Goal: Task Accomplishment & Management: Use online tool/utility

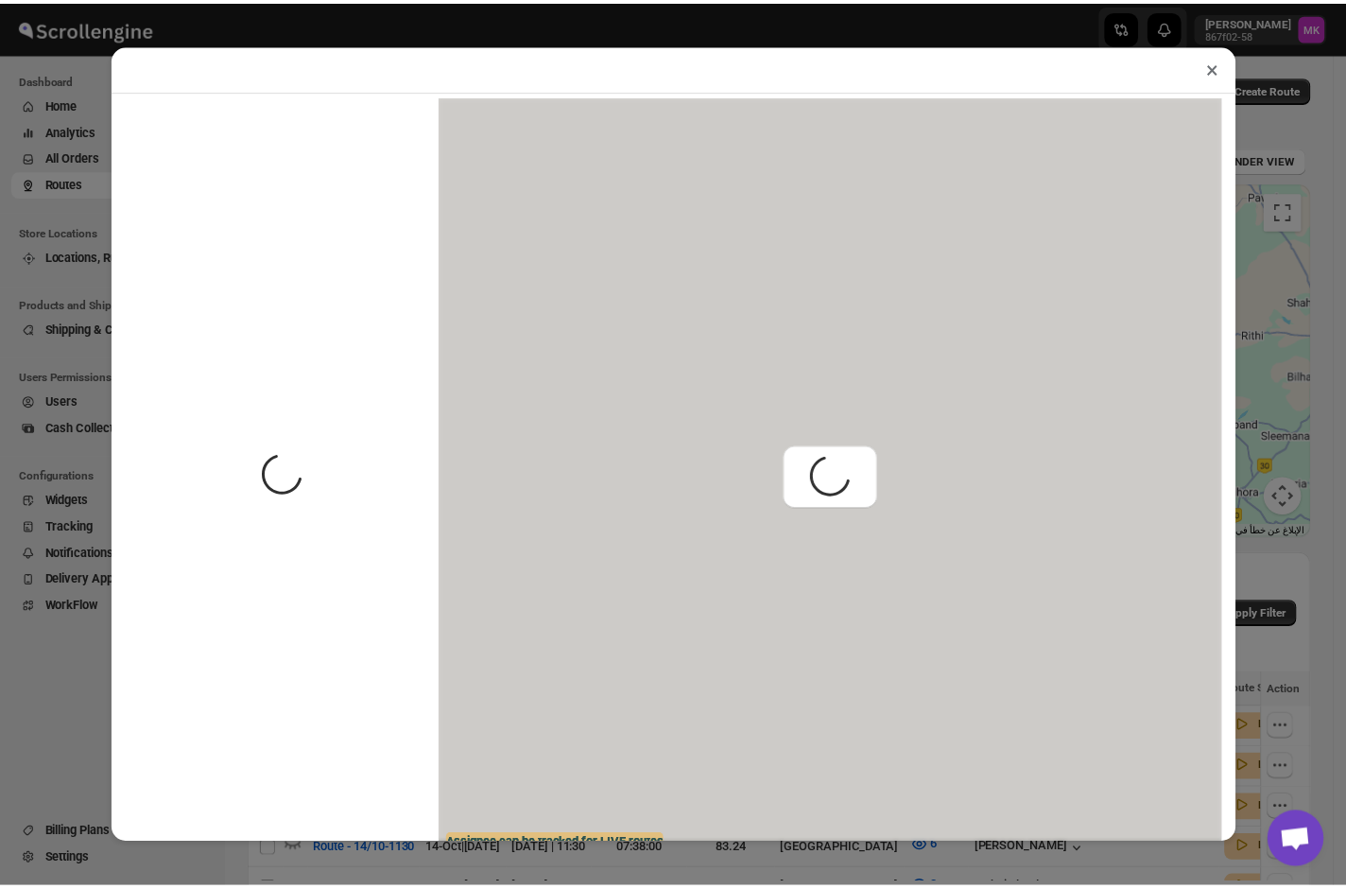
scroll to position [251, 0]
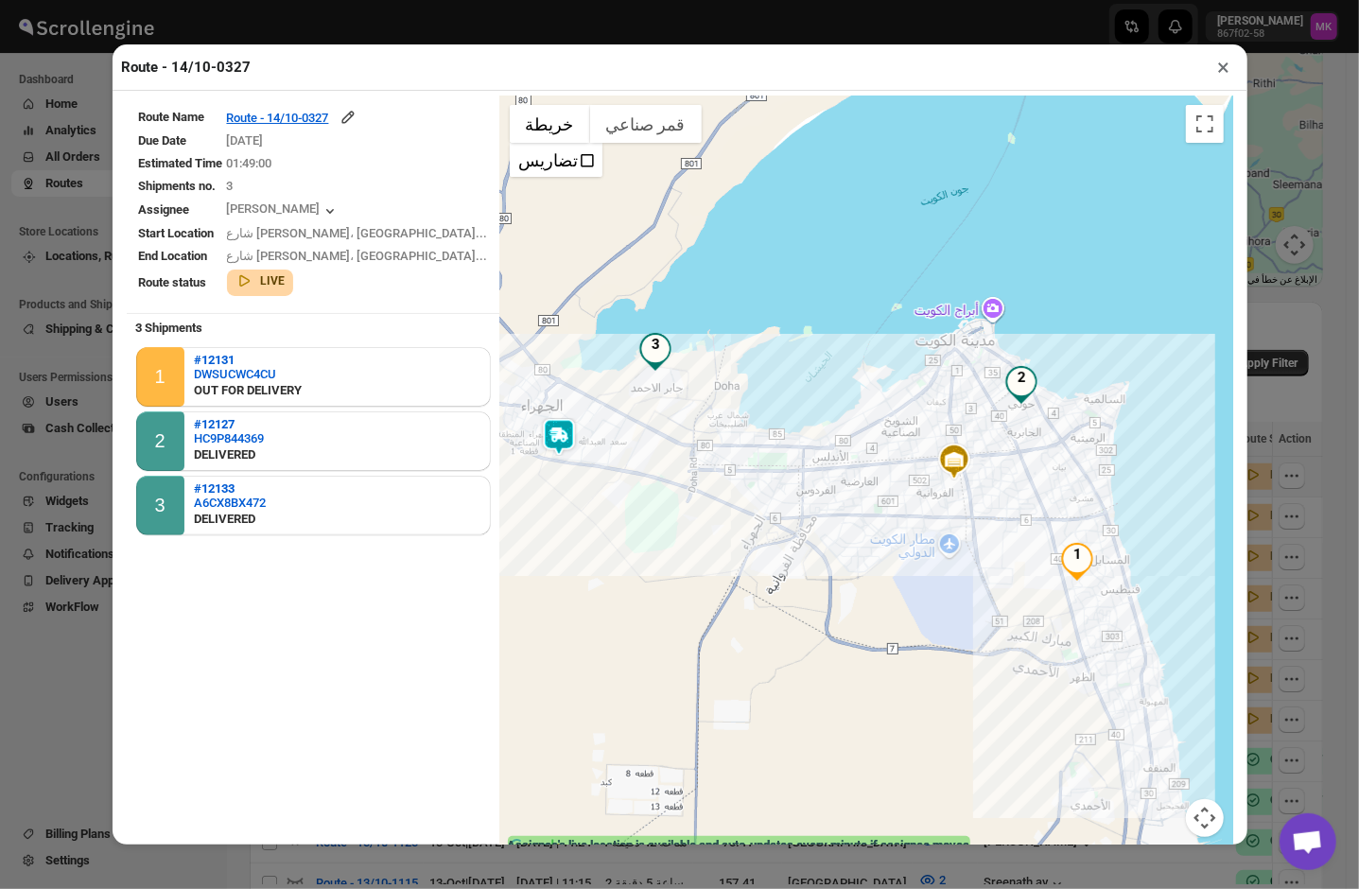
click at [1212, 74] on button "×" at bounding box center [1223, 67] width 27 height 26
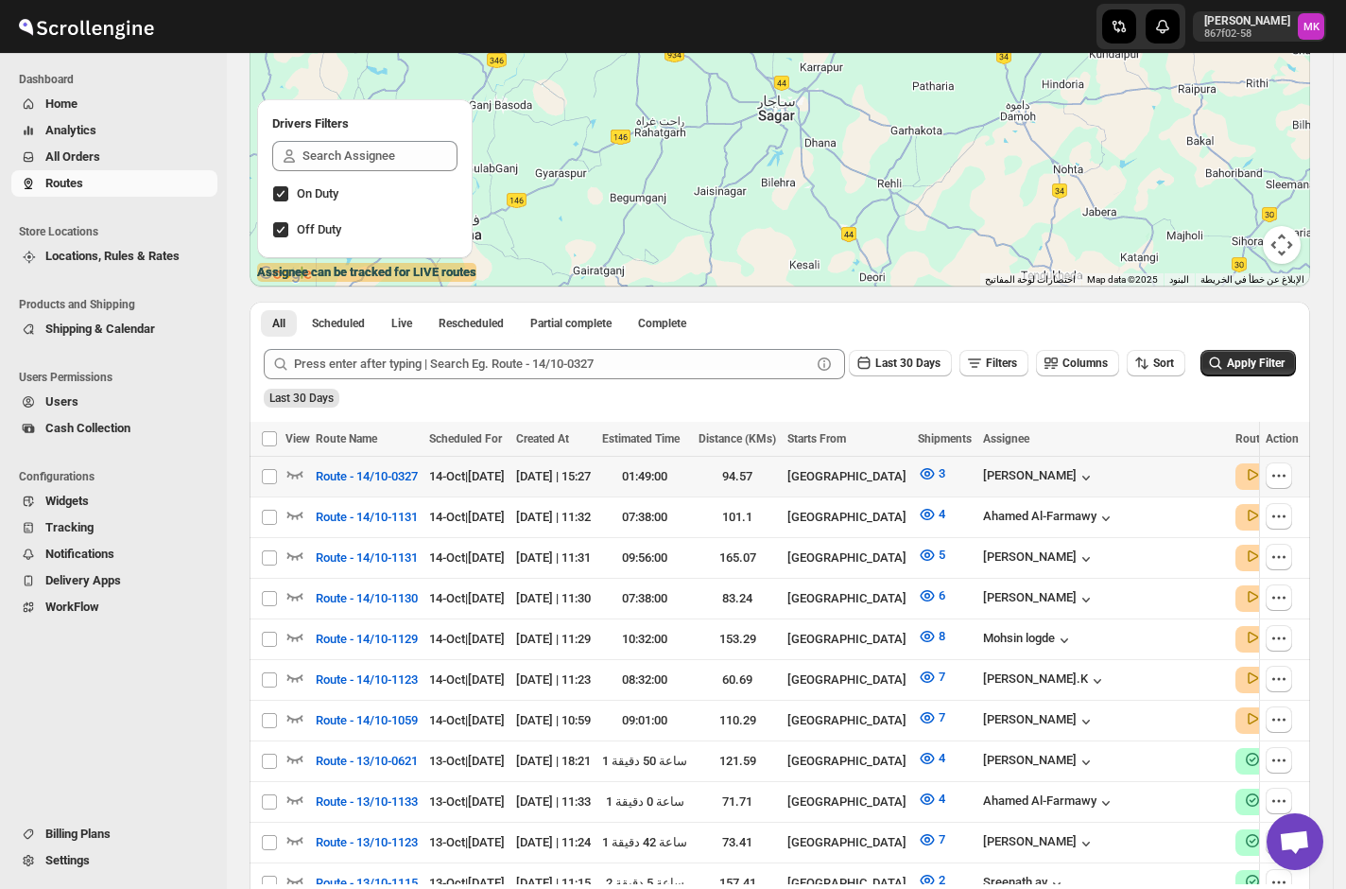
click at [36, 148] on div "Navigation" at bounding box center [28, 156] width 19 height 19
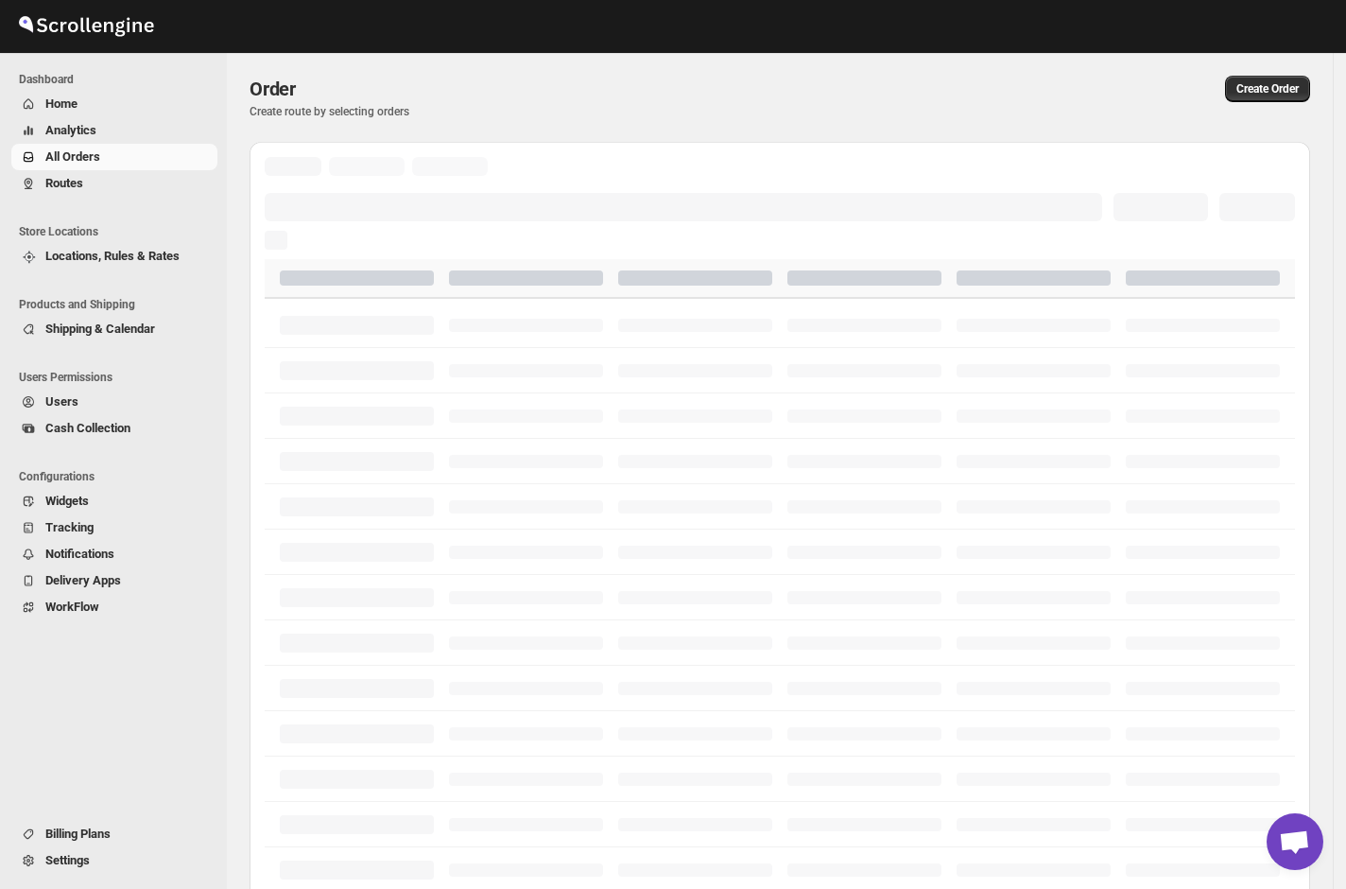
click at [83, 157] on span "All Orders" at bounding box center [72, 156] width 55 height 14
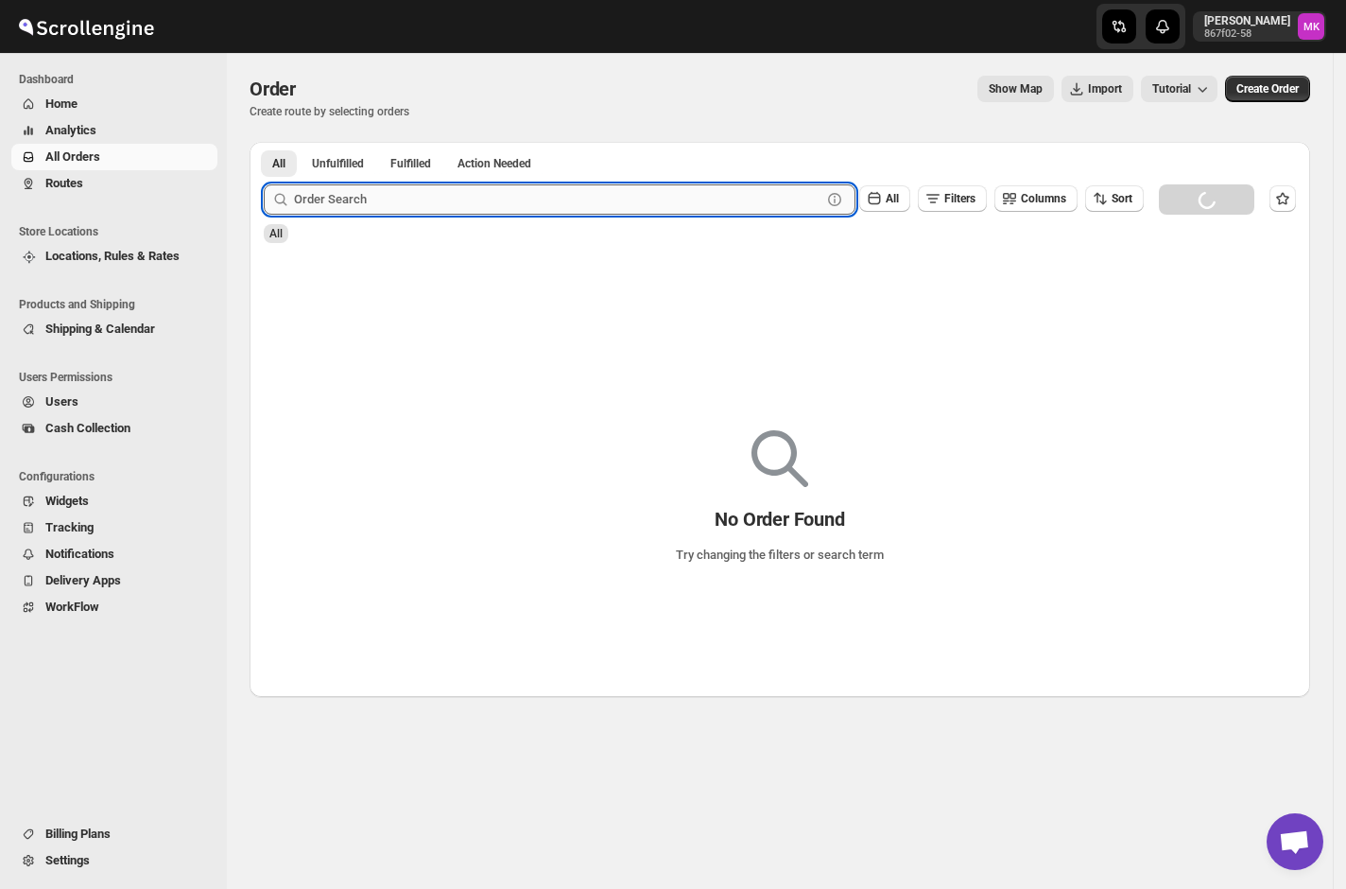
click at [428, 204] on input "text" at bounding box center [558, 199] width 528 height 30
paste input "12146"
type input "12146"
click at [264, 142] on button "Submit" at bounding box center [291, 152] width 54 height 20
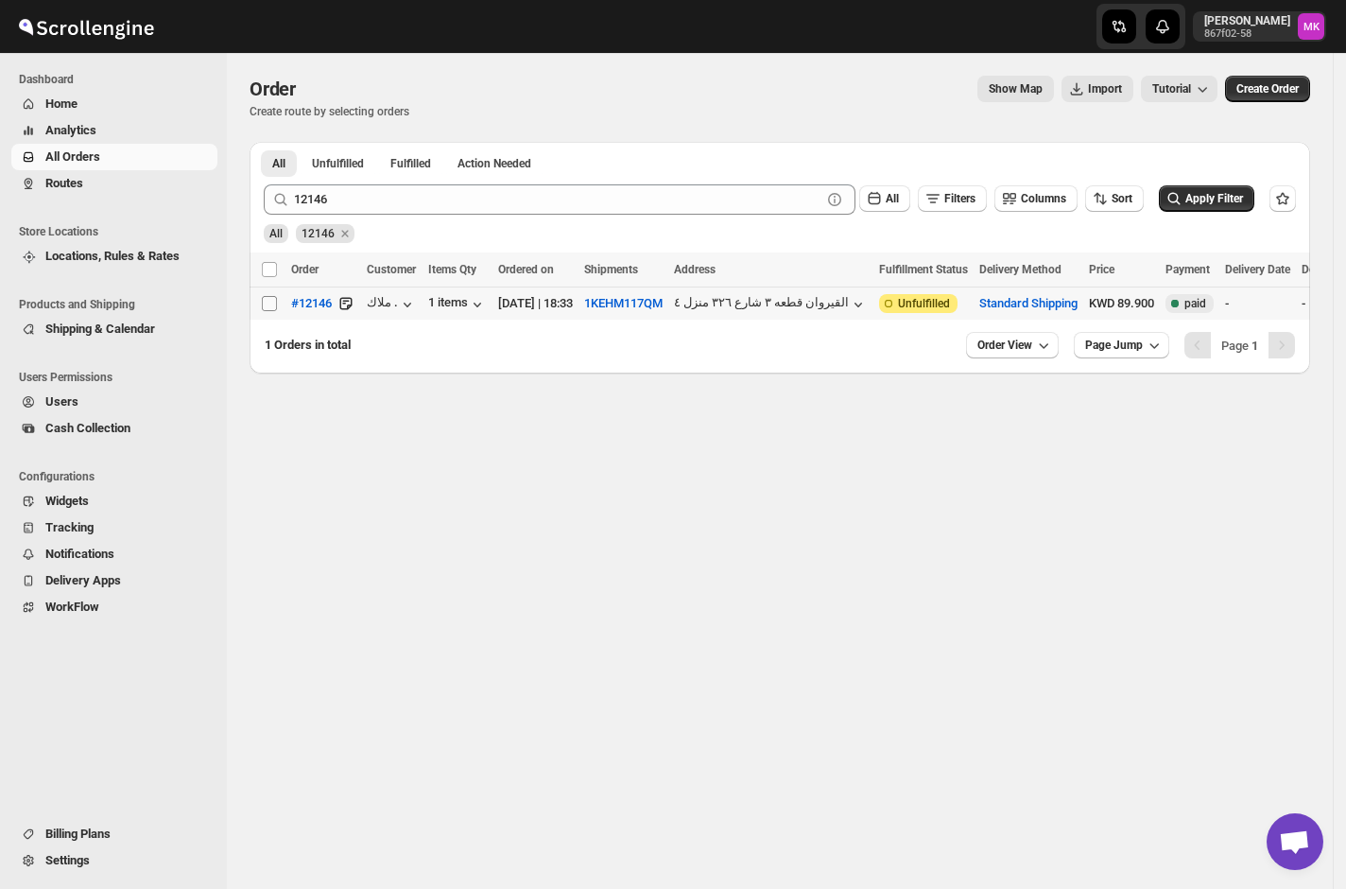
click at [273, 303] on input "Select order" at bounding box center [269, 303] width 15 height 15
checkbox input "true"
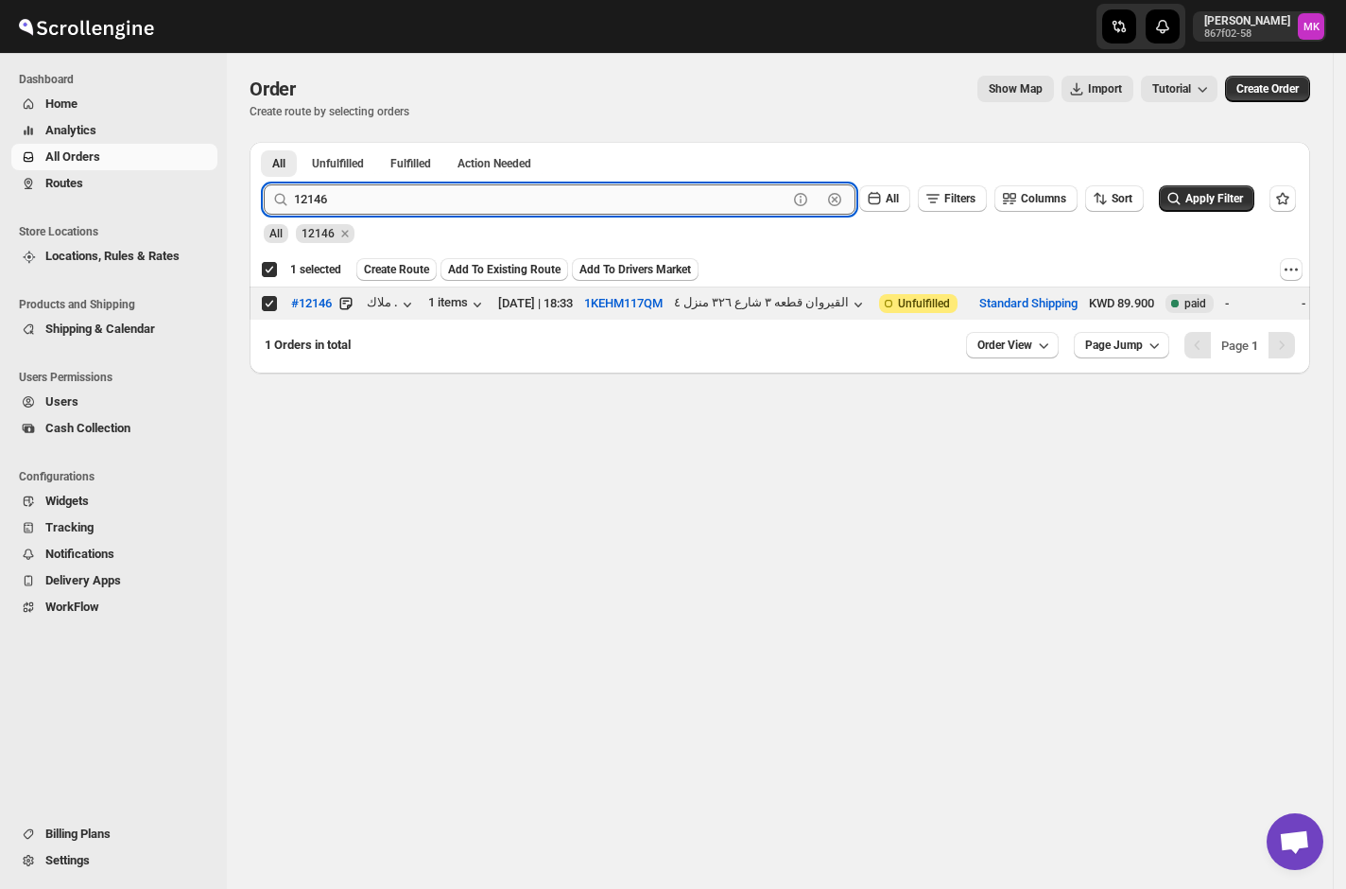
click at [372, 194] on input "12146" at bounding box center [540, 199] width 493 height 30
paste input "5"
type input "12145"
click at [264, 142] on button "Submit" at bounding box center [291, 152] width 54 height 20
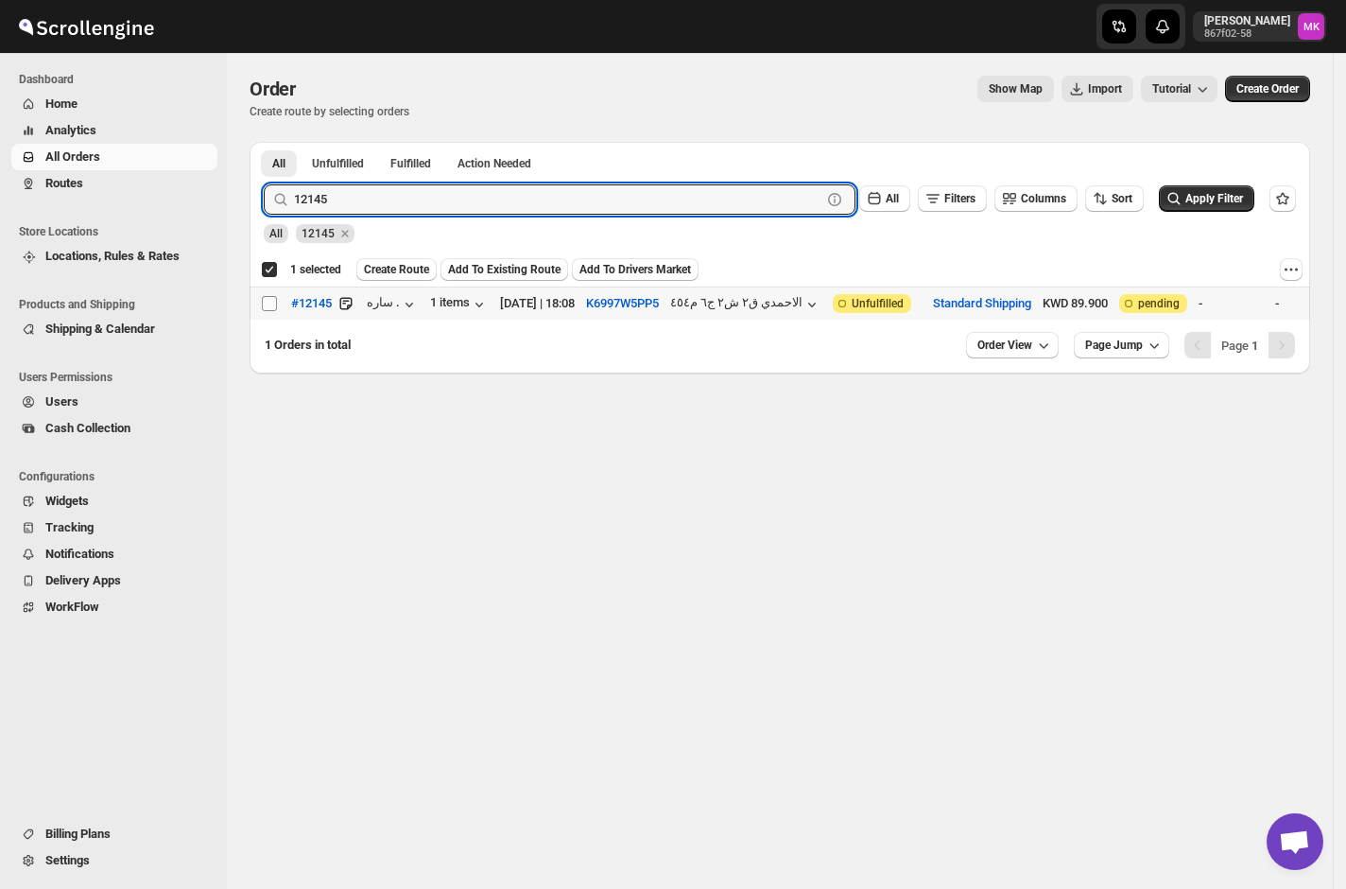
click at [267, 310] on input "Select order" at bounding box center [269, 303] width 15 height 15
checkbox input "true"
checkbox input "false"
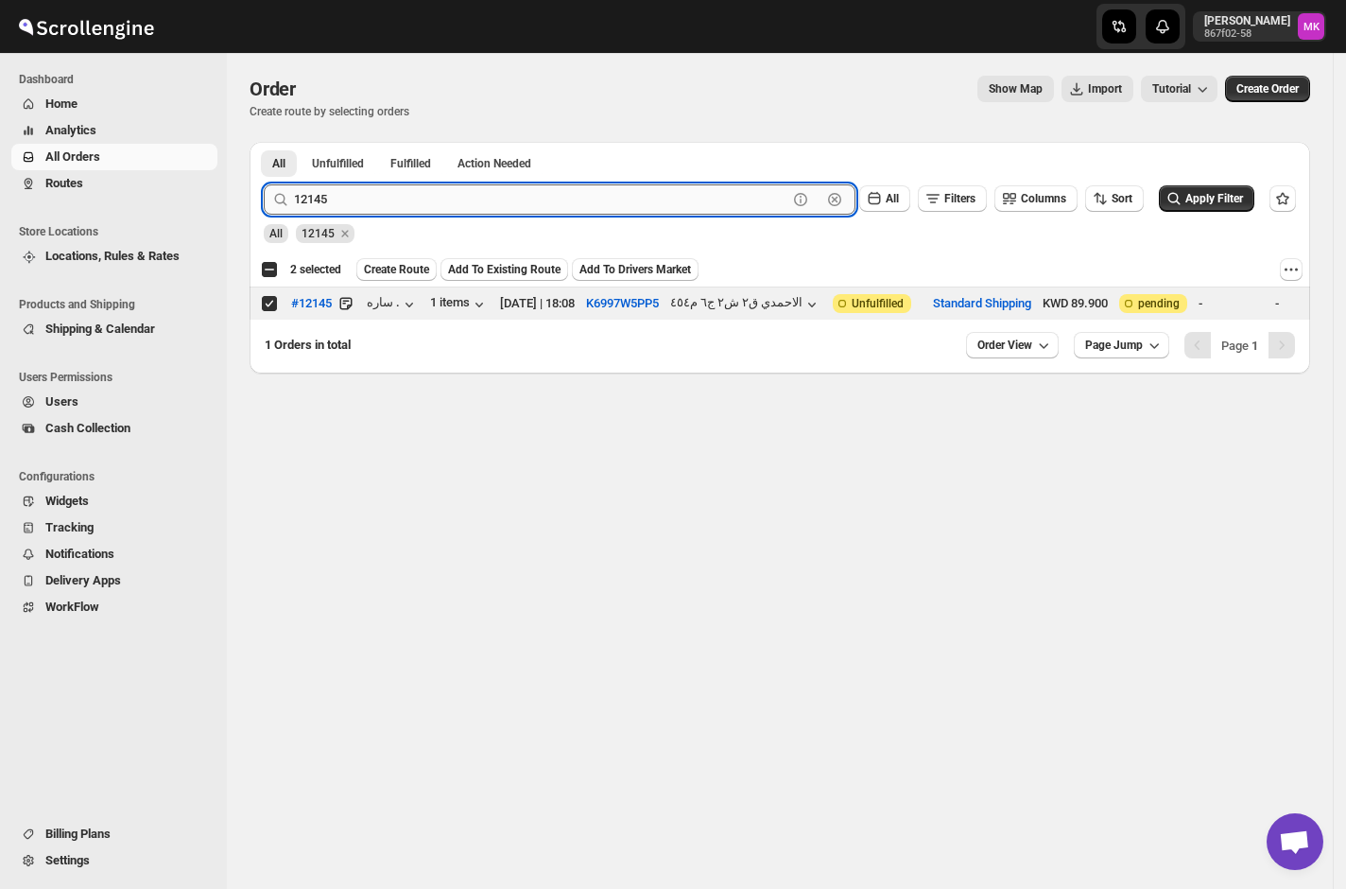
click at [349, 200] on input "12145" at bounding box center [540, 199] width 493 height 30
paste input "4"
type input "12144"
click at [264, 142] on button "Submit" at bounding box center [291, 152] width 54 height 20
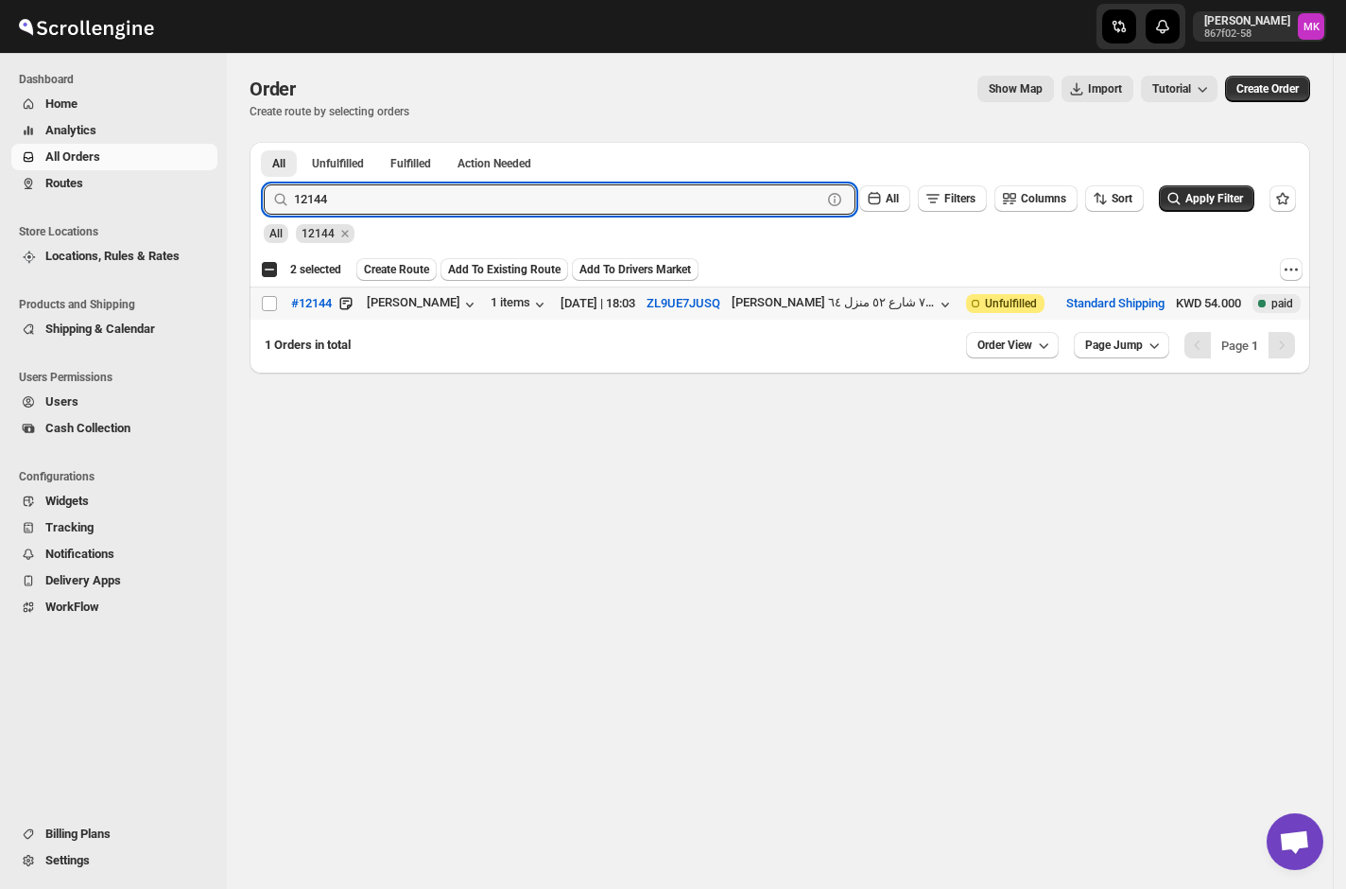
click at [266, 308] on input "Select order" at bounding box center [269, 303] width 15 height 15
checkbox input "true"
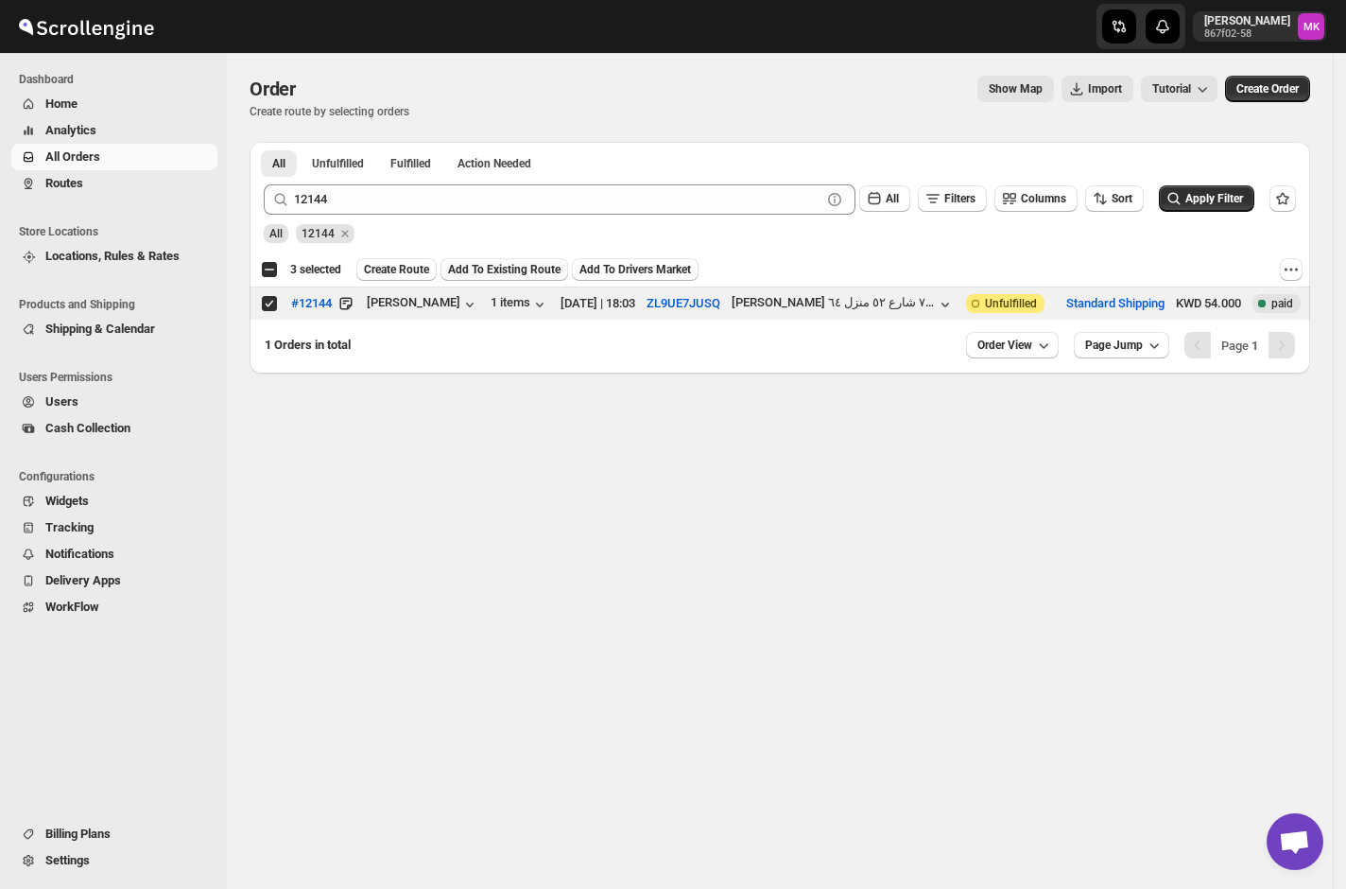
click at [476, 267] on span "Add To Existing Route" at bounding box center [504, 269] width 113 height 15
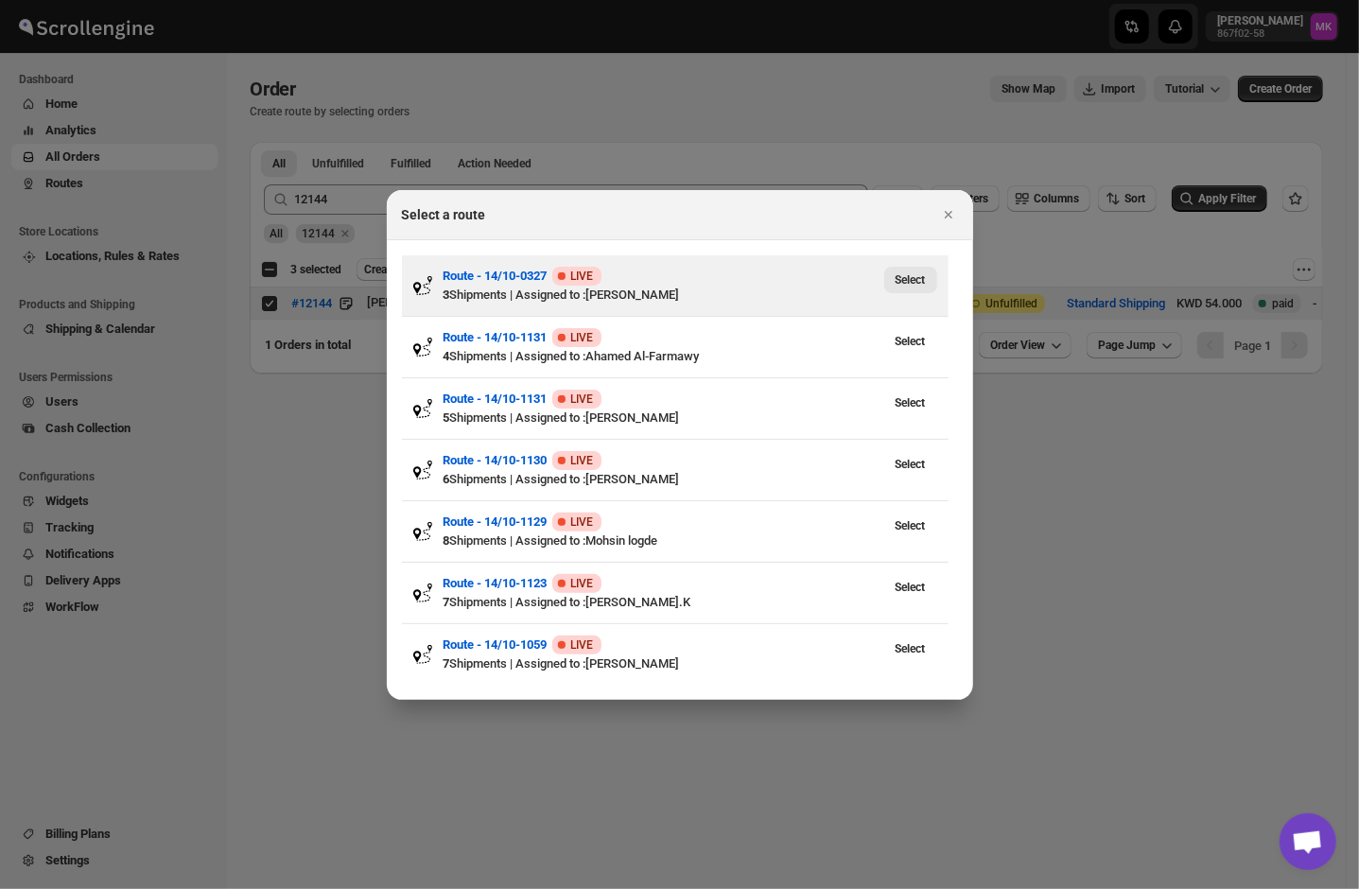
click at [895, 276] on span "Select" at bounding box center [910, 279] width 30 height 15
